Goal: Register for event/course

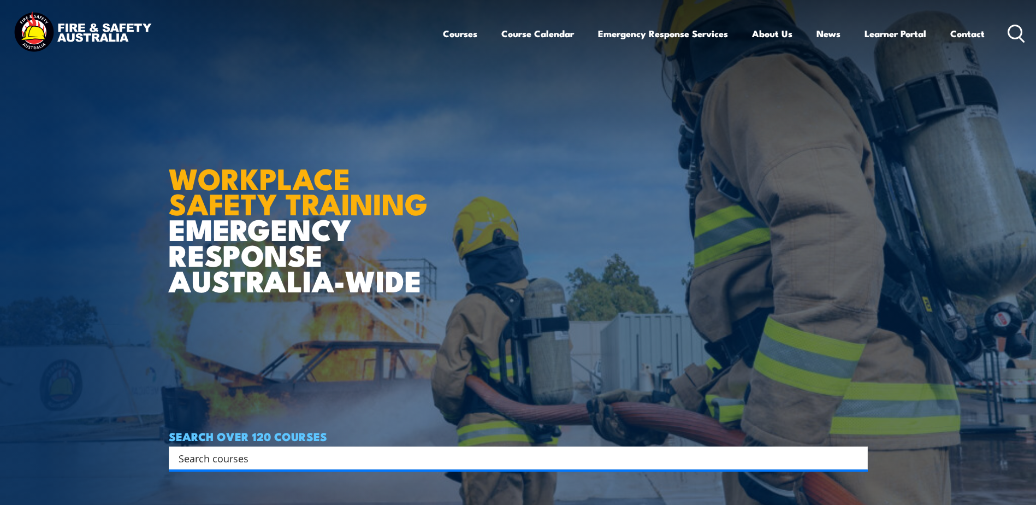
click at [1014, 28] on icon at bounding box center [1016, 34] width 17 height 18
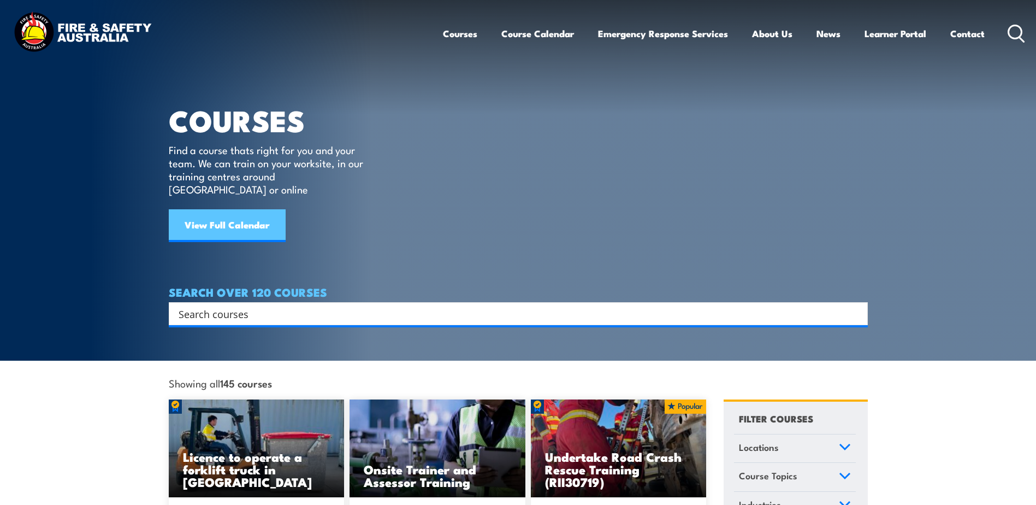
click at [245, 211] on link "View Full Calendar" at bounding box center [227, 225] width 117 height 33
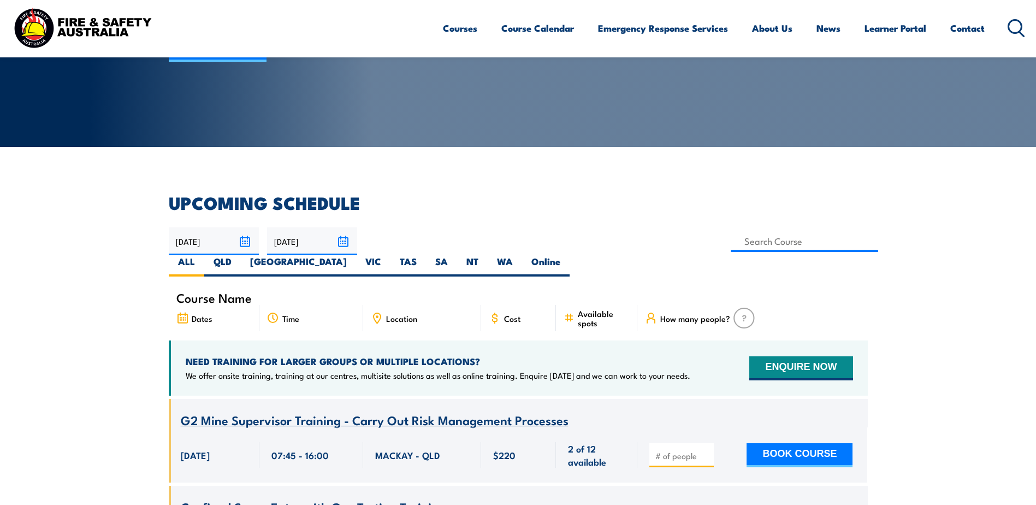
scroll to position [55, 0]
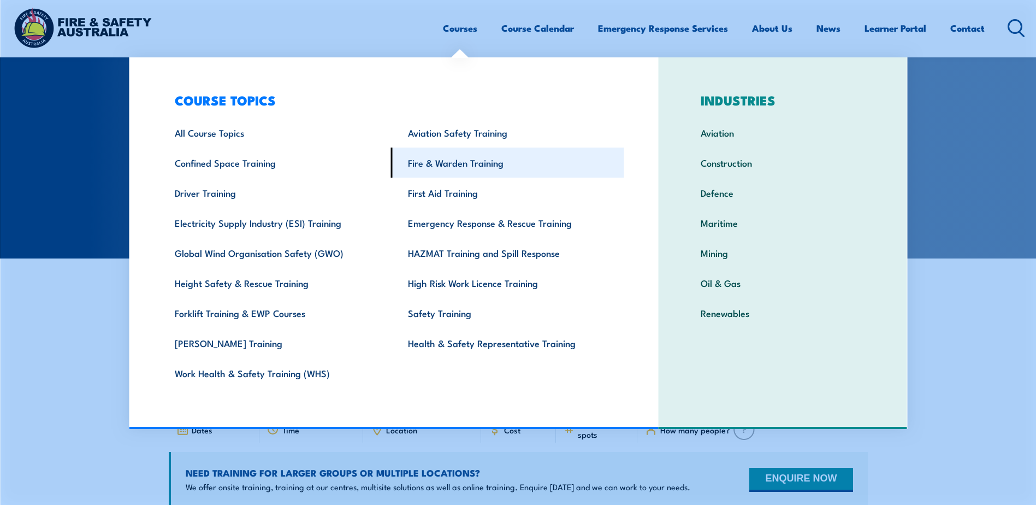
click at [444, 167] on link "Fire & Warden Training" at bounding box center [507, 162] width 233 height 30
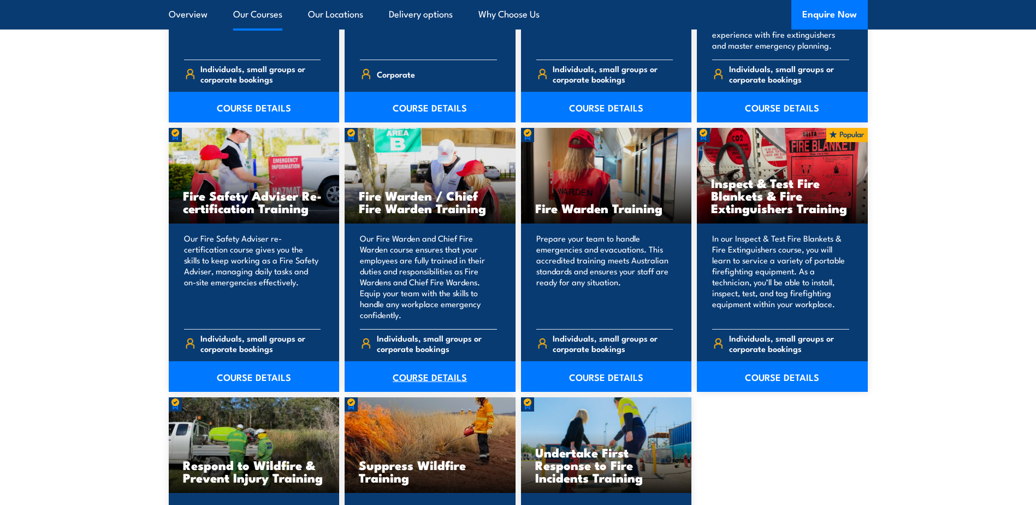
scroll to position [1366, 0]
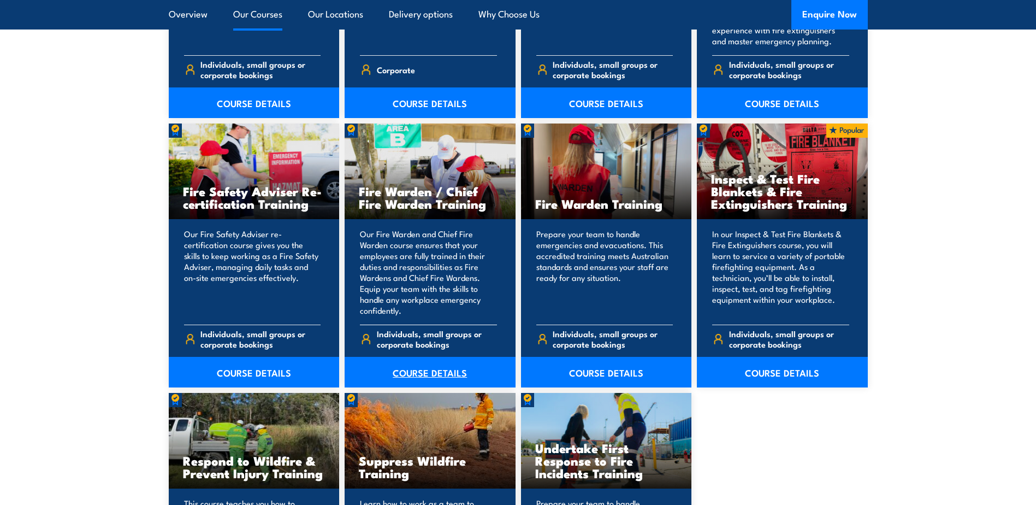
click at [418, 373] on link "COURSE DETAILS" at bounding box center [430, 372] width 171 height 31
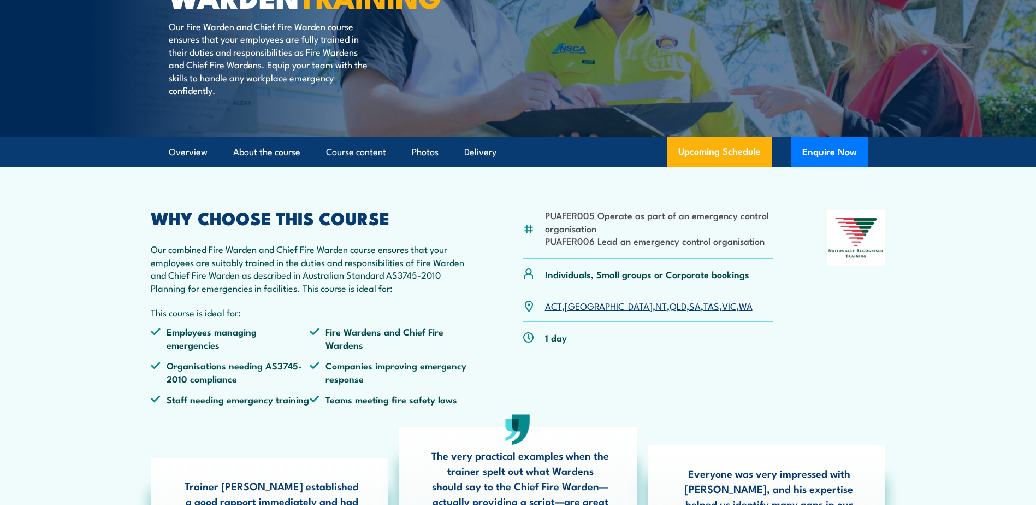
scroll to position [219, 0]
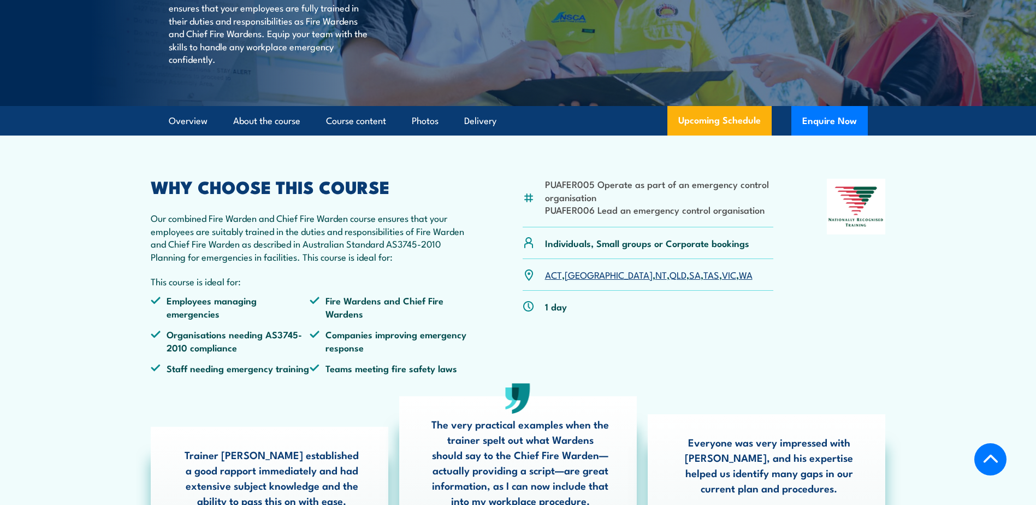
click at [739, 281] on link "WA" at bounding box center [746, 274] width 14 height 13
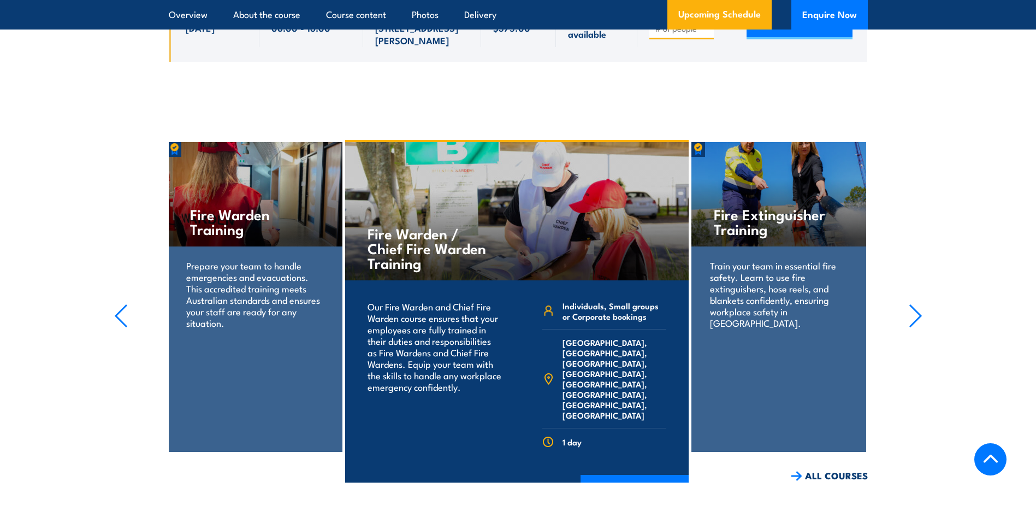
scroll to position [2372, 0]
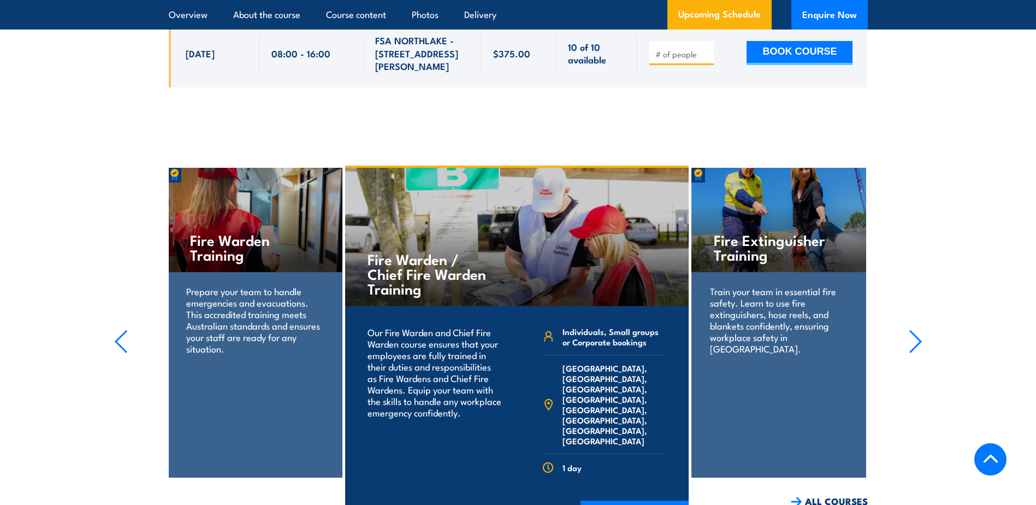
click at [214, 232] on h4 "Fire Warden Training" at bounding box center [254, 246] width 129 height 29
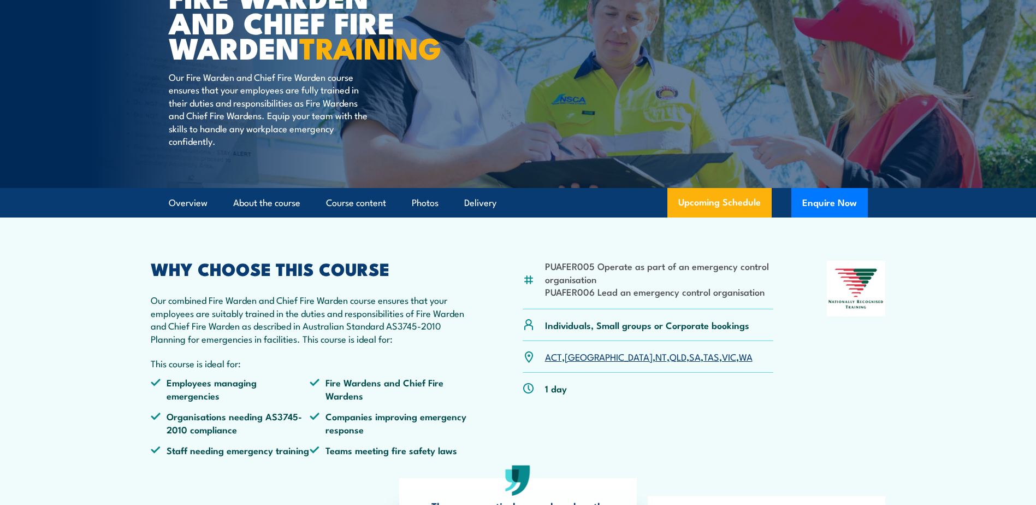
scroll to position [0, 0]
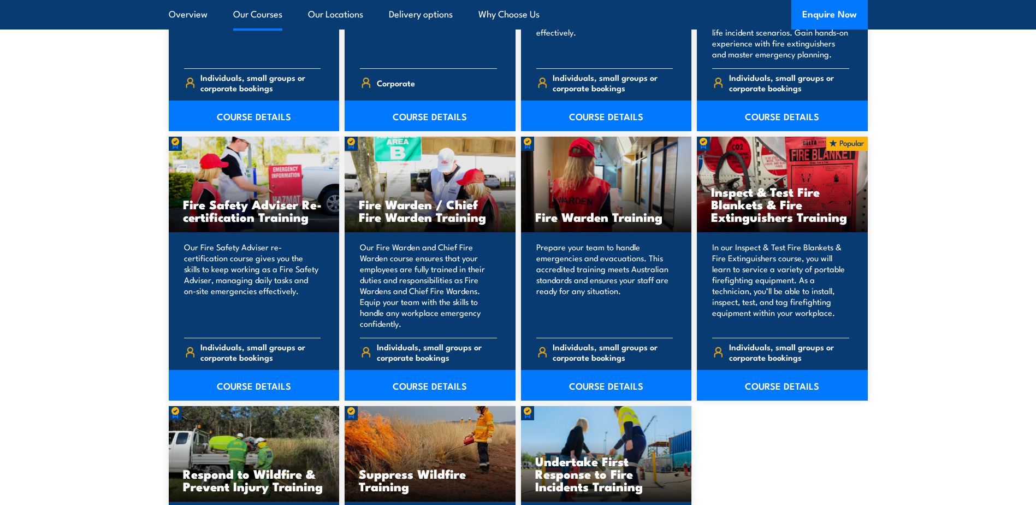
scroll to position [1366, 0]
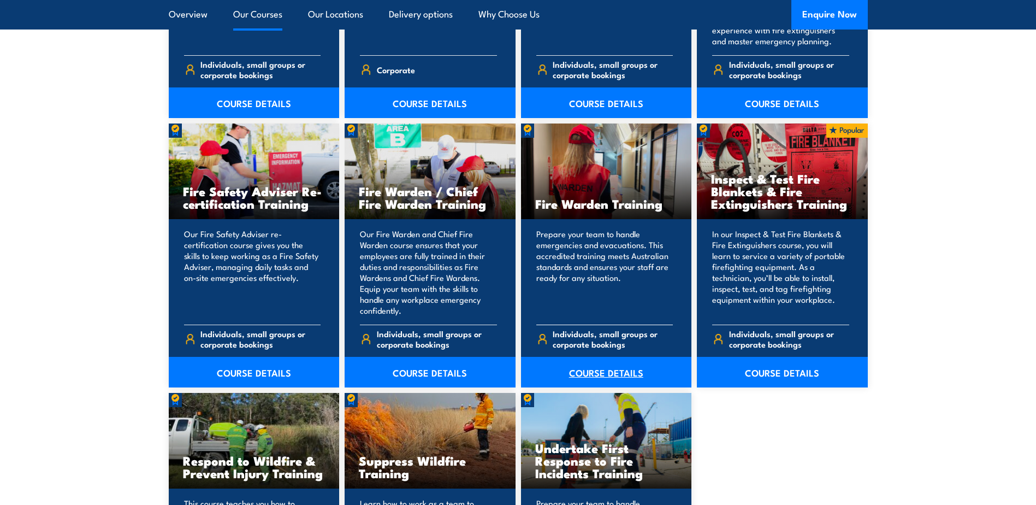
click at [601, 372] on link "COURSE DETAILS" at bounding box center [606, 372] width 171 height 31
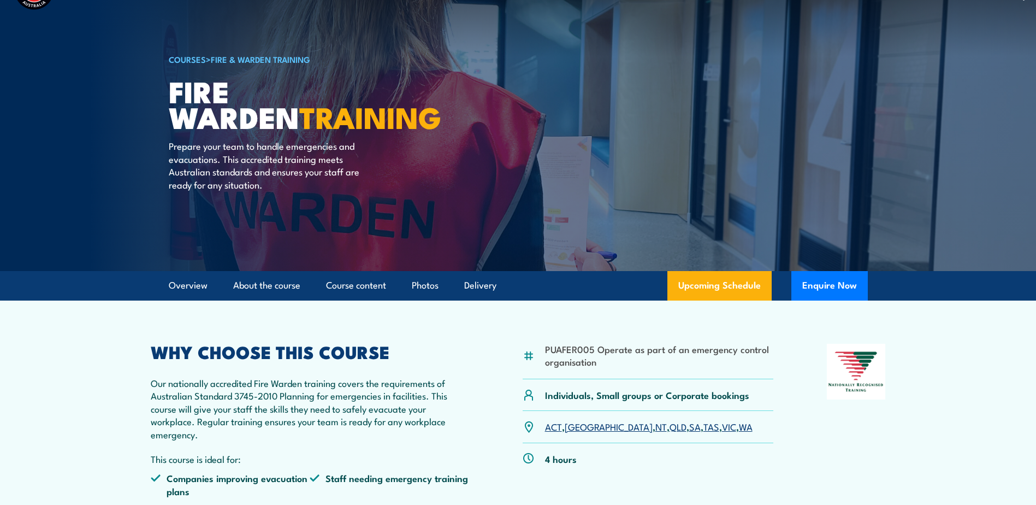
scroll to position [55, 0]
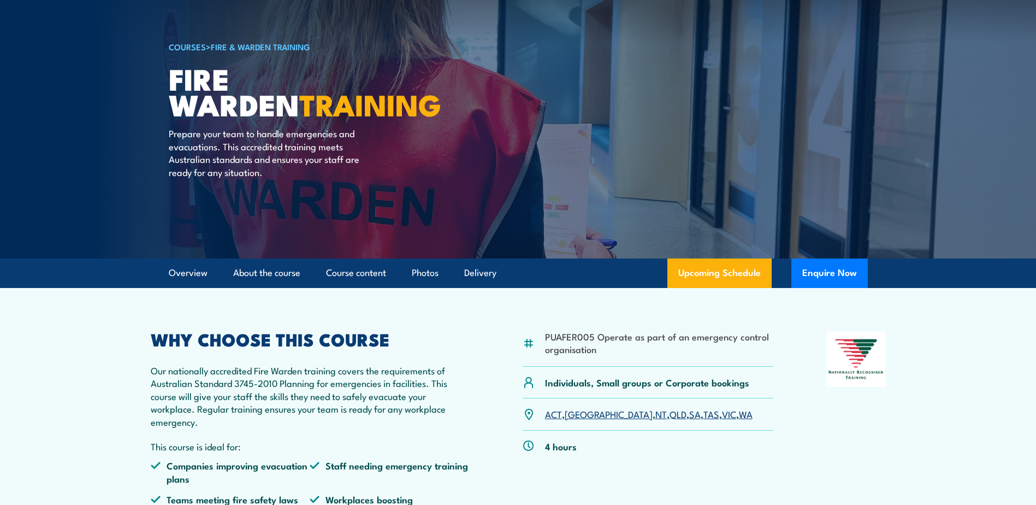
click at [739, 414] on link "WA" at bounding box center [746, 413] width 14 height 13
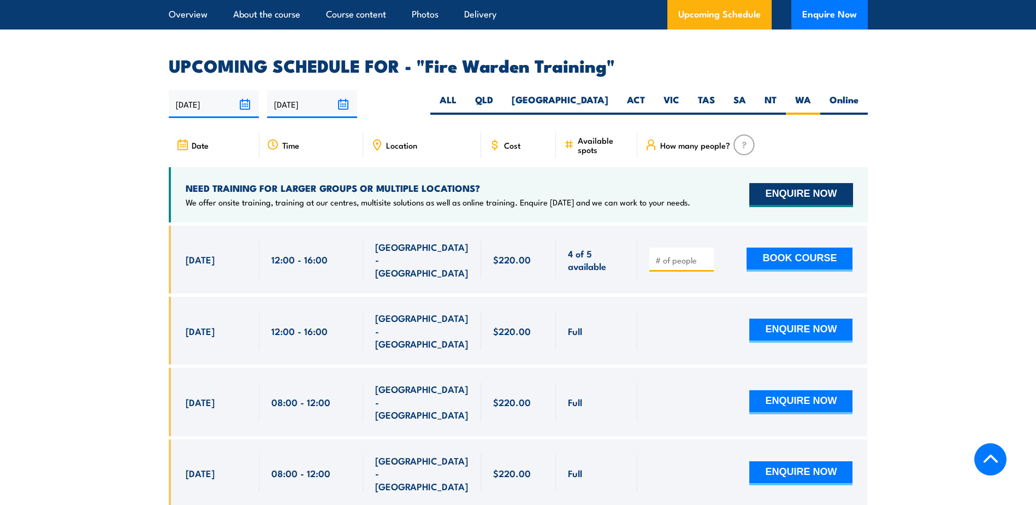
scroll to position [1922, 0]
